Goal: Task Accomplishment & Management: Manage account settings

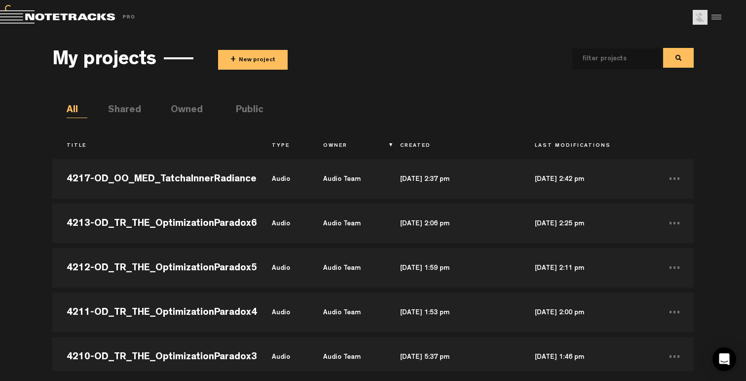
click at [711, 13] on div at bounding box center [715, 17] width 15 height 15
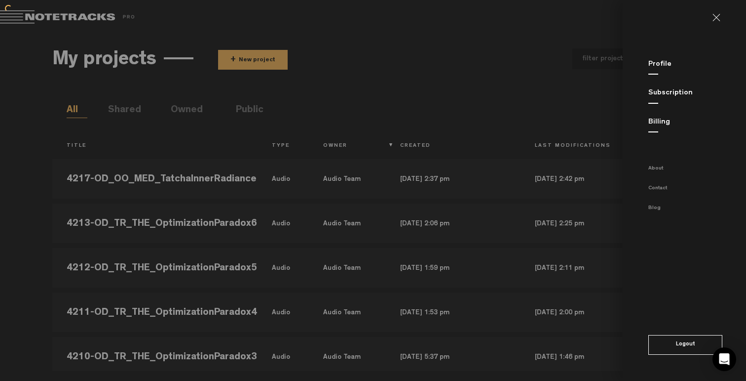
click at [666, 121] on link "Billing" at bounding box center [660, 121] width 22 height 7
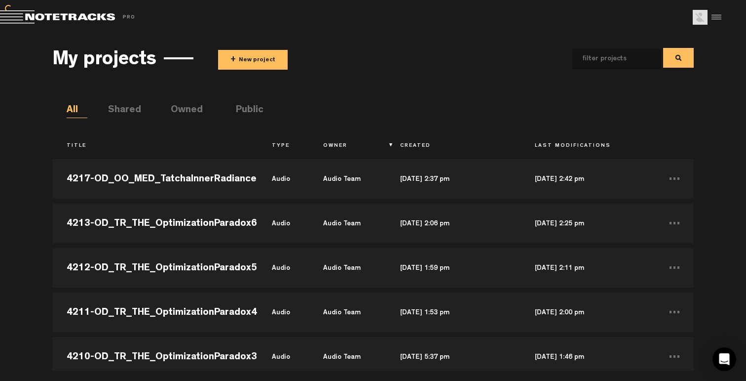
click at [716, 25] on md-toolbar "Exit Project Share project Save project" at bounding box center [373, 17] width 746 height 35
click at [719, 17] on div at bounding box center [715, 17] width 15 height 15
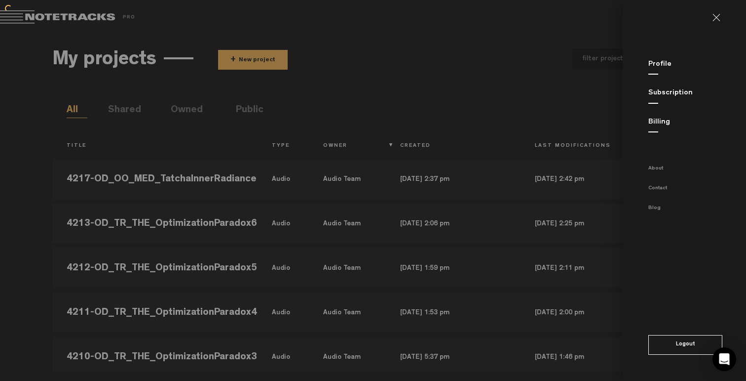
click at [667, 121] on link "Billing" at bounding box center [660, 121] width 22 height 7
